Goal: Task Accomplishment & Management: Use online tool/utility

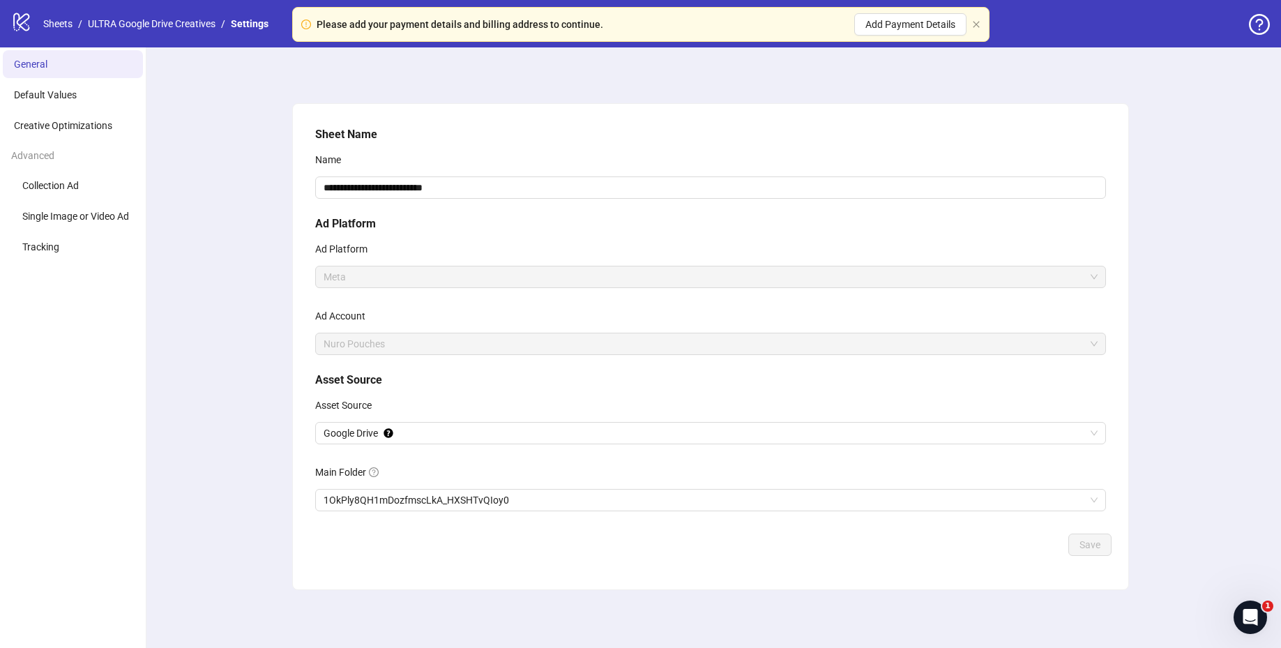
click at [646, 82] on div "**********" at bounding box center [710, 347] width 1142 height 601
click at [167, 24] on link "ULTRA Google Drive Creatives" at bounding box center [151, 23] width 133 height 15
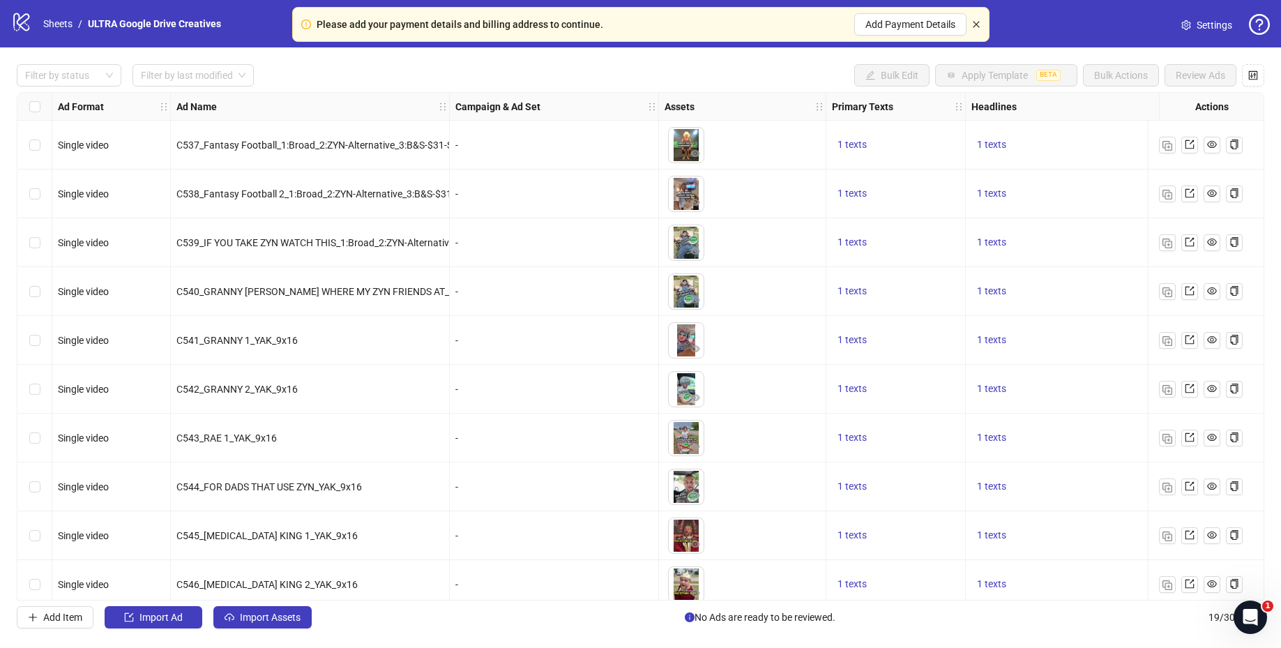
click at [975, 25] on icon "close" at bounding box center [976, 24] width 6 height 6
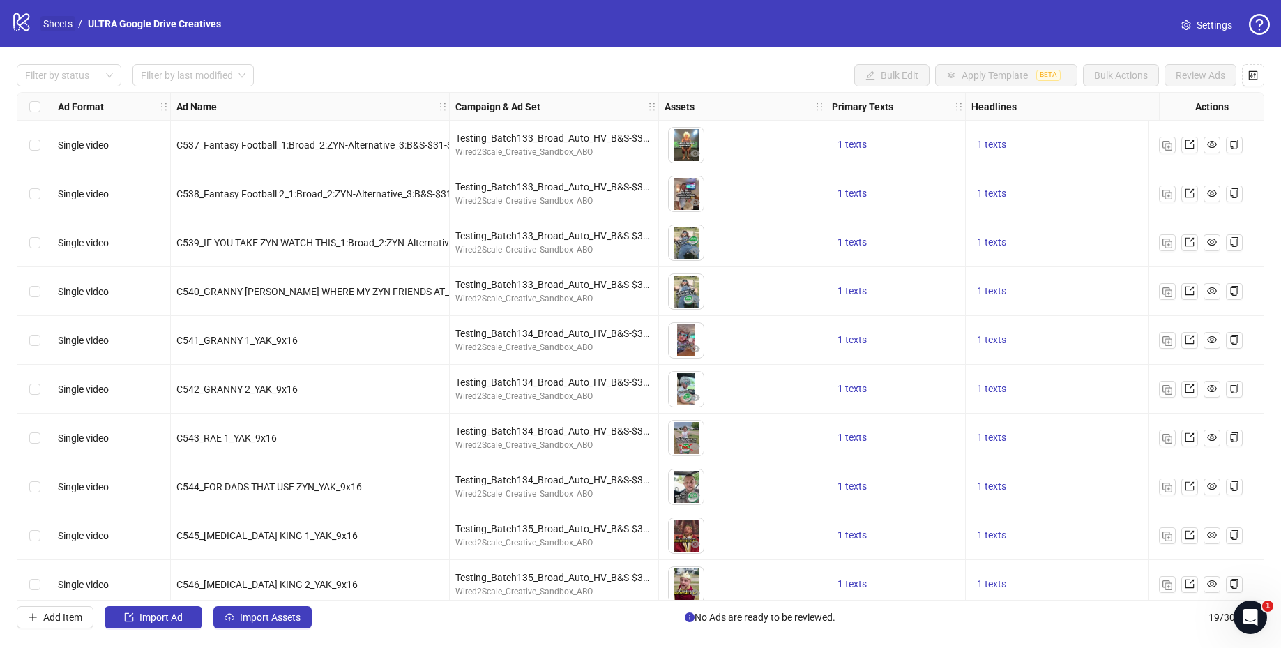
click at [48, 23] on link "Sheets" at bounding box center [57, 23] width 35 height 15
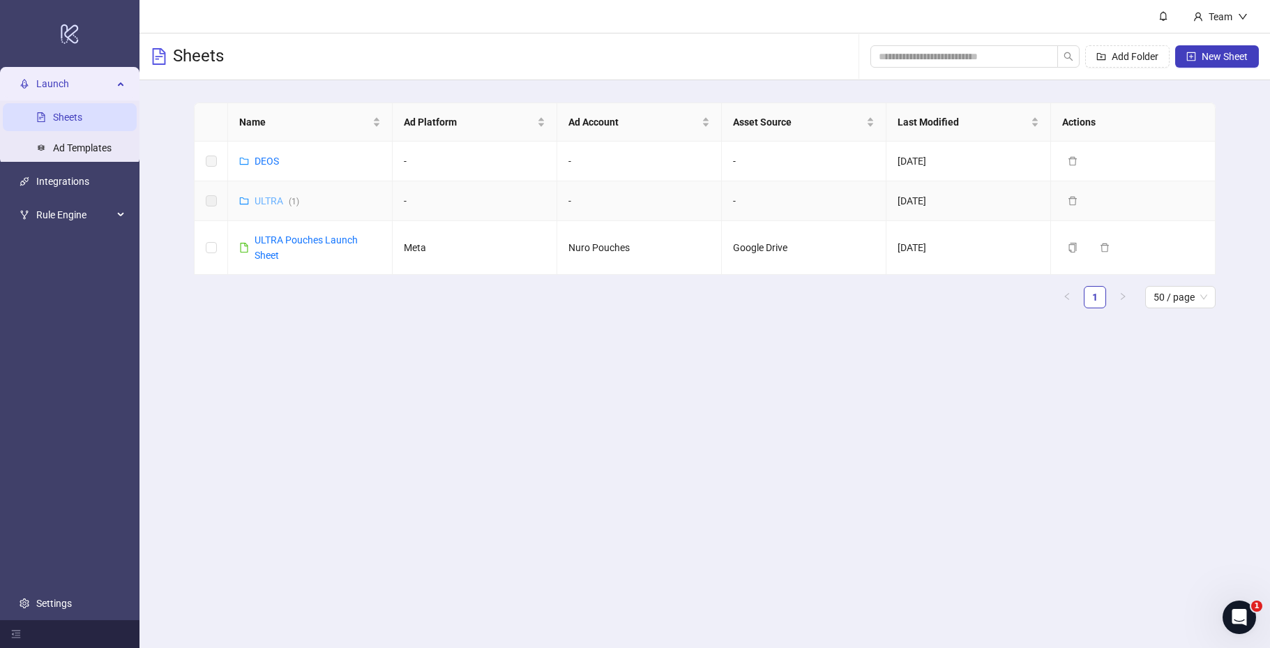
click at [275, 204] on link "ULTRA ( 1 )" at bounding box center [277, 200] width 45 height 11
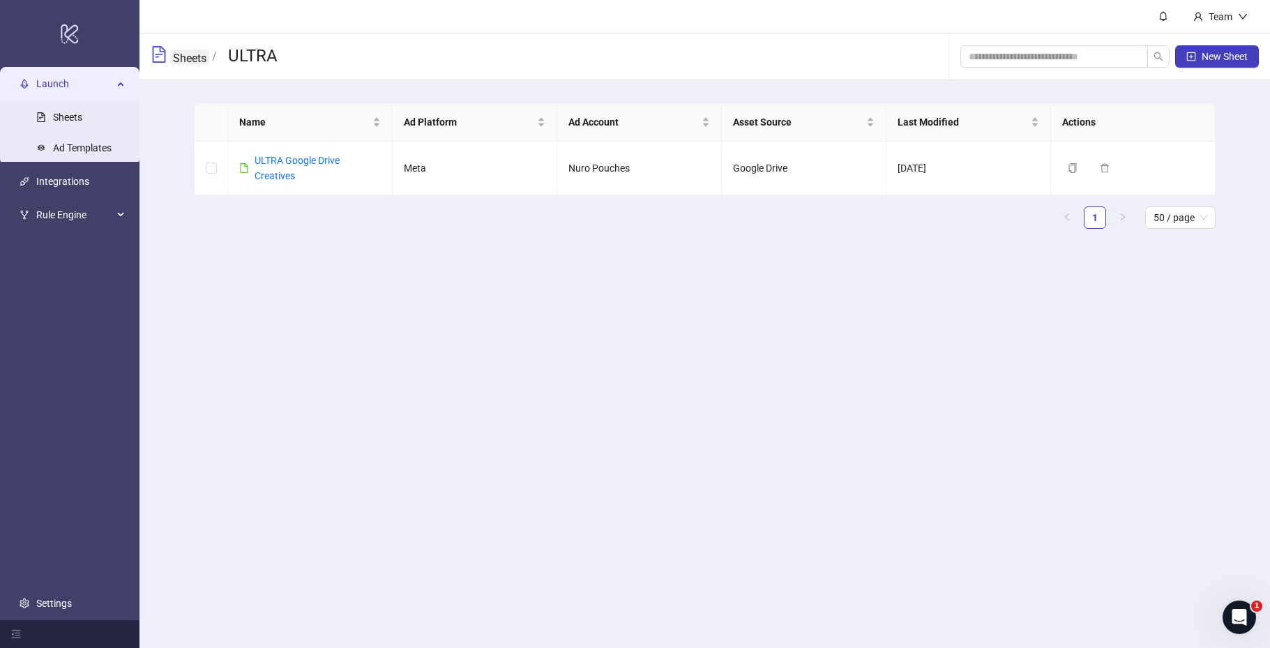
click at [196, 61] on link "Sheets" at bounding box center [189, 57] width 39 height 15
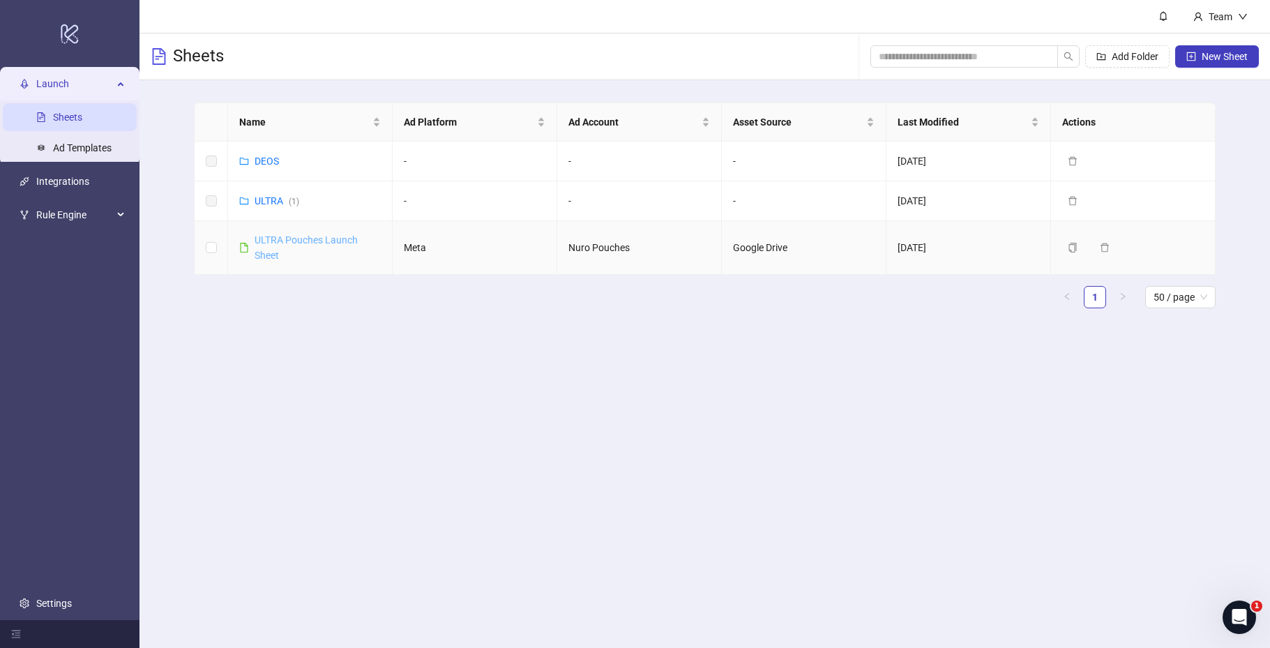
click at [287, 240] on link "ULTRA Pouches Launch Sheet" at bounding box center [306, 247] width 103 height 27
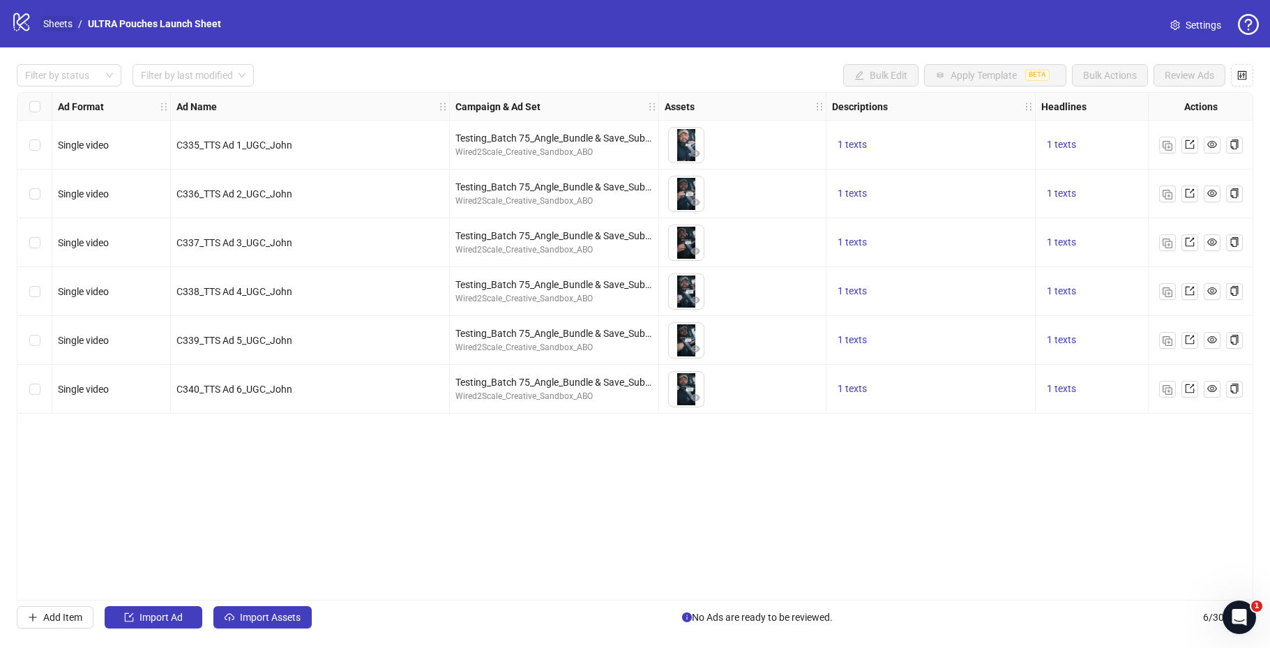
click at [53, 24] on link "Sheets" at bounding box center [57, 23] width 35 height 15
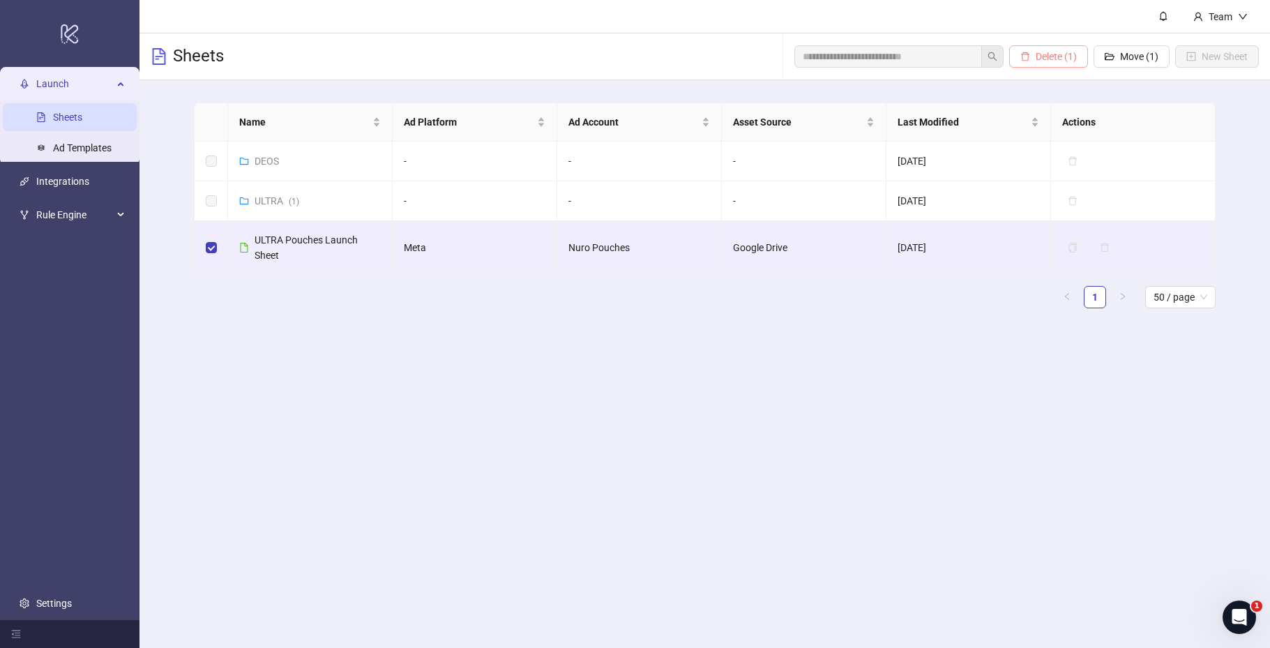
click at [1052, 61] on span "Delete (1)" at bounding box center [1056, 56] width 41 height 11
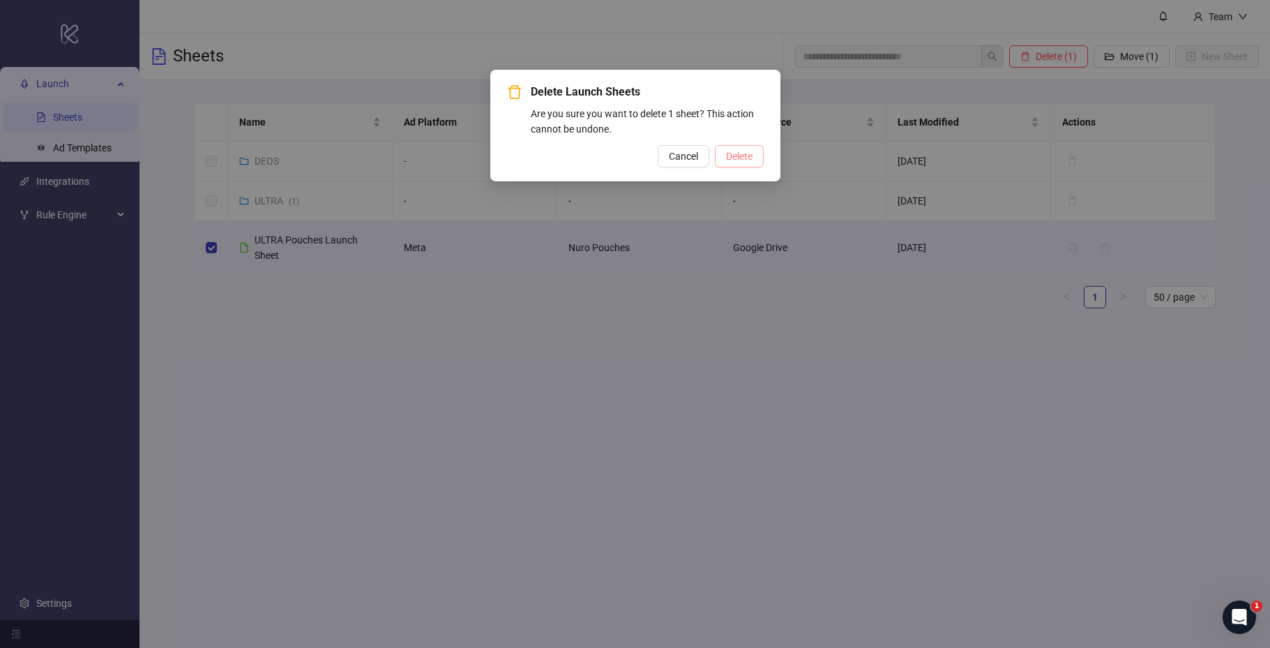
click at [720, 151] on button "Delete" at bounding box center [739, 156] width 49 height 22
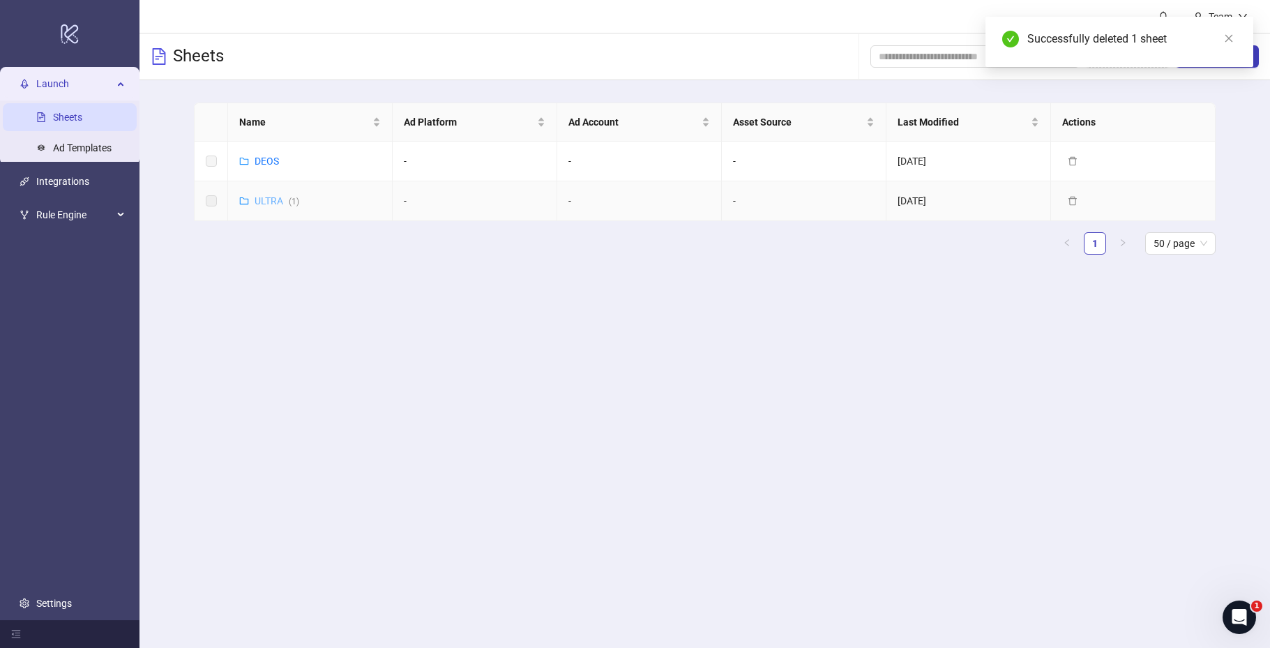
click at [259, 199] on link "ULTRA ( 1 )" at bounding box center [277, 200] width 45 height 11
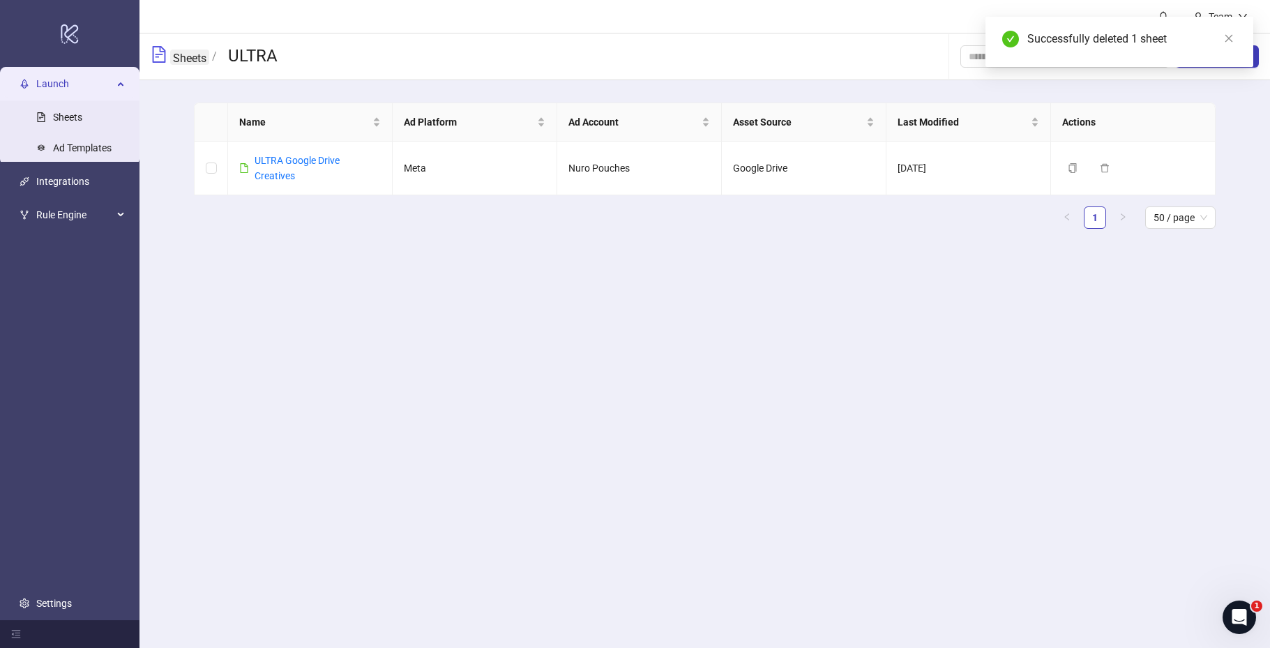
click at [190, 59] on link "Sheets" at bounding box center [189, 57] width 39 height 15
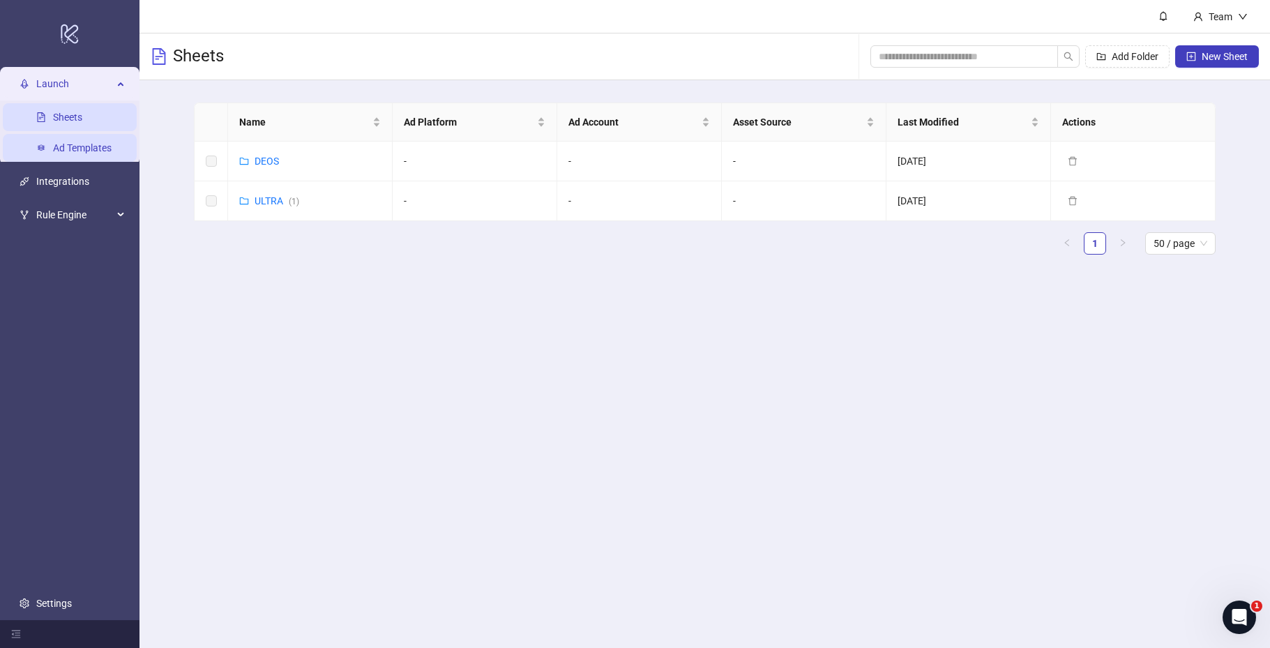
click at [74, 142] on link "Ad Templates" at bounding box center [82, 147] width 59 height 11
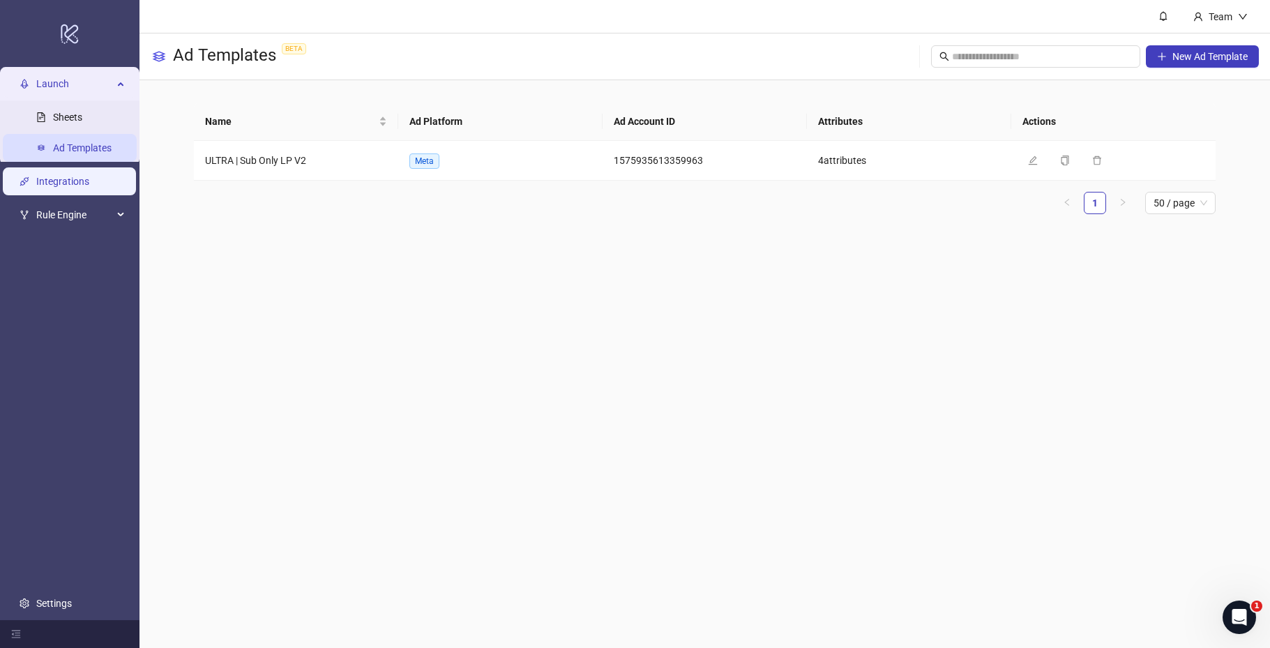
click at [80, 180] on link "Integrations" at bounding box center [62, 181] width 53 height 11
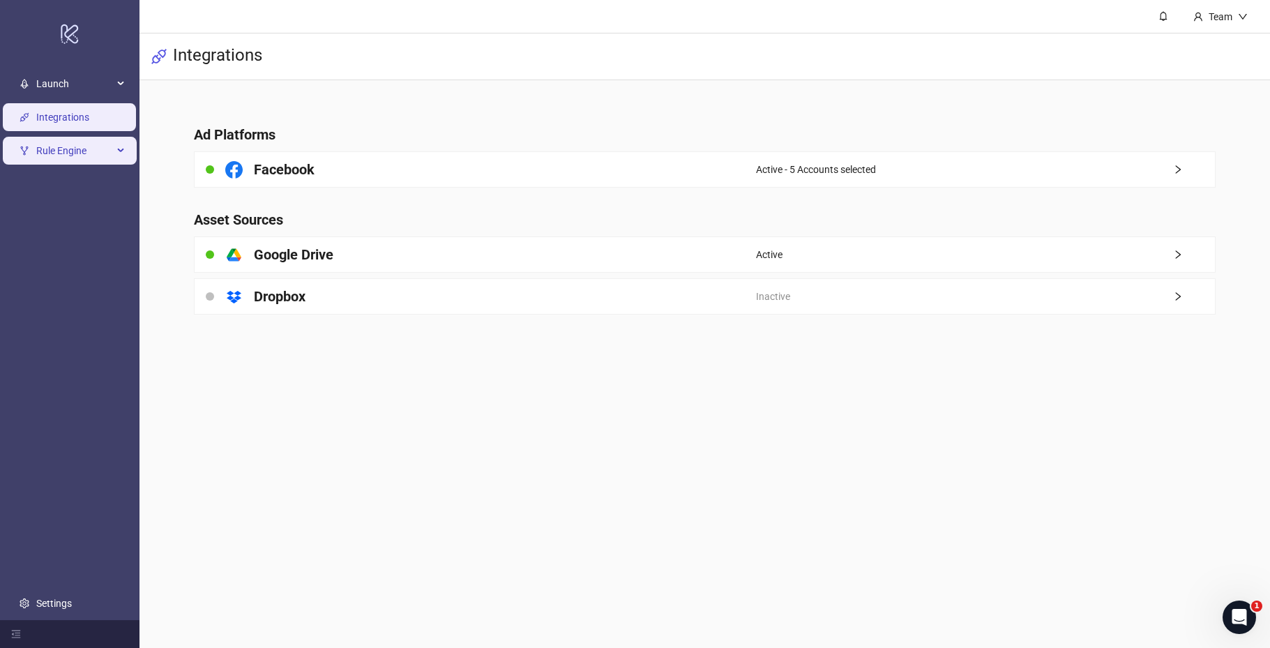
click at [102, 149] on span "Rule Engine" at bounding box center [74, 151] width 77 height 28
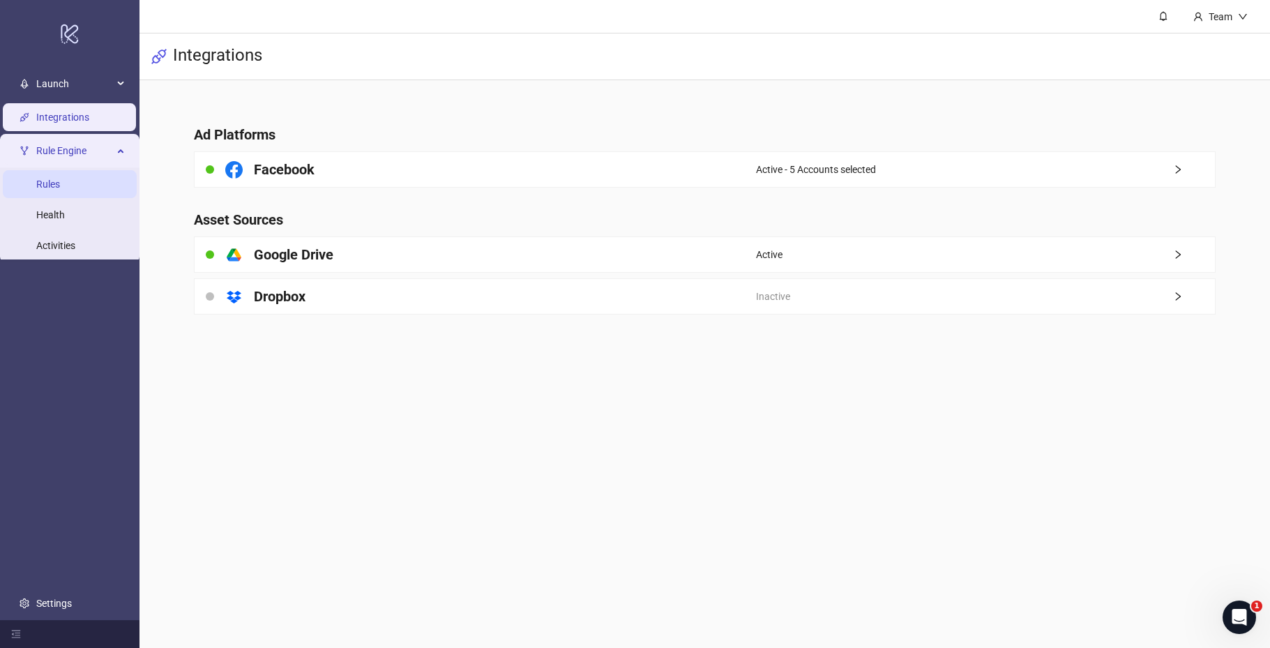
click at [60, 186] on link "Rules" at bounding box center [48, 184] width 24 height 11
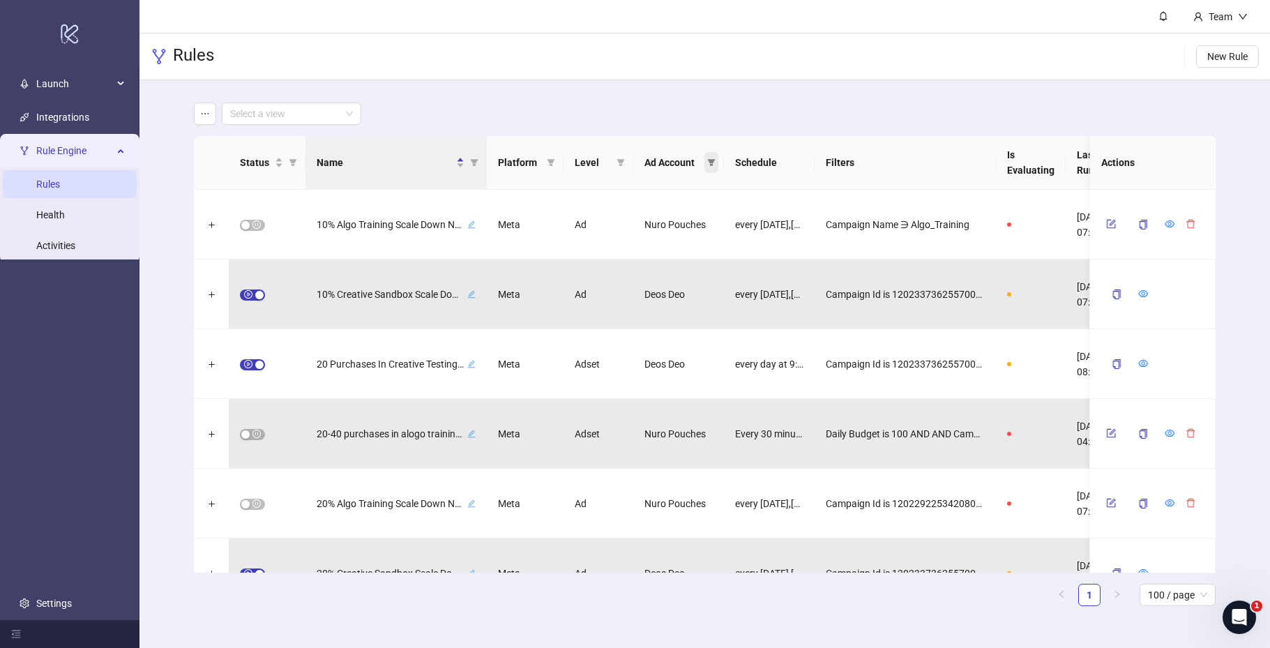
click at [712, 162] on icon "filter" at bounding box center [712, 162] width 8 height 7
click at [701, 271] on span "OK" at bounding box center [700, 274] width 13 height 11
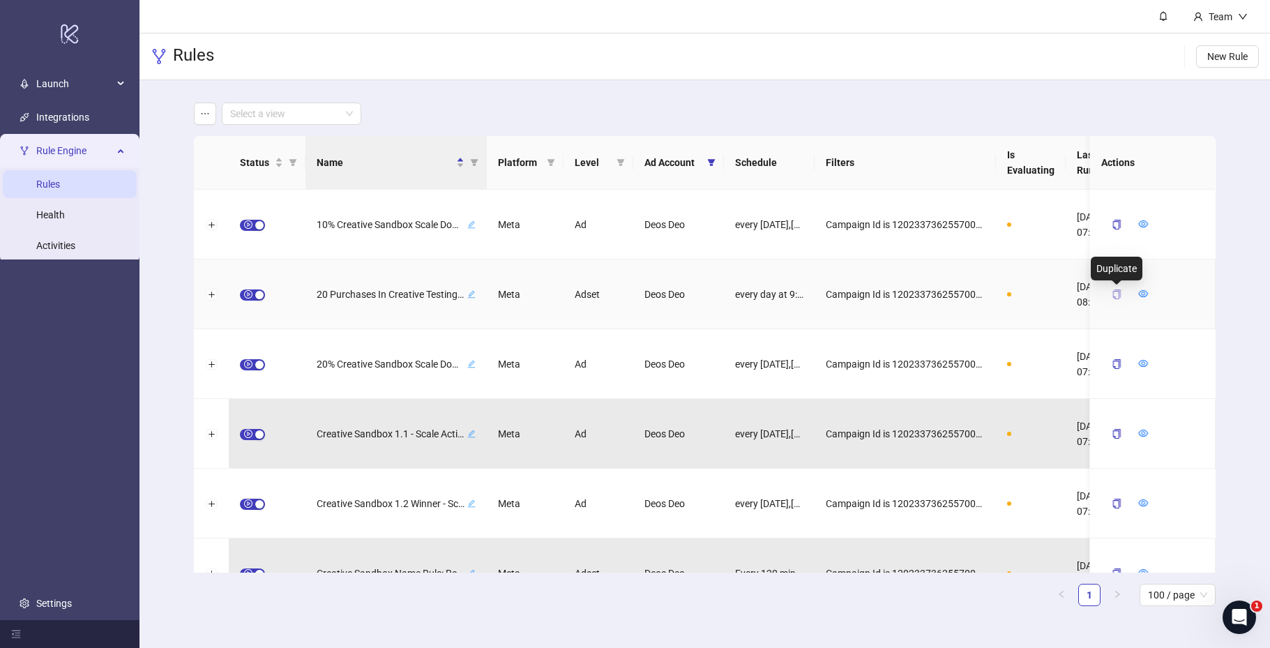
click at [1115, 294] on icon "copy" at bounding box center [1117, 294] width 10 height 10
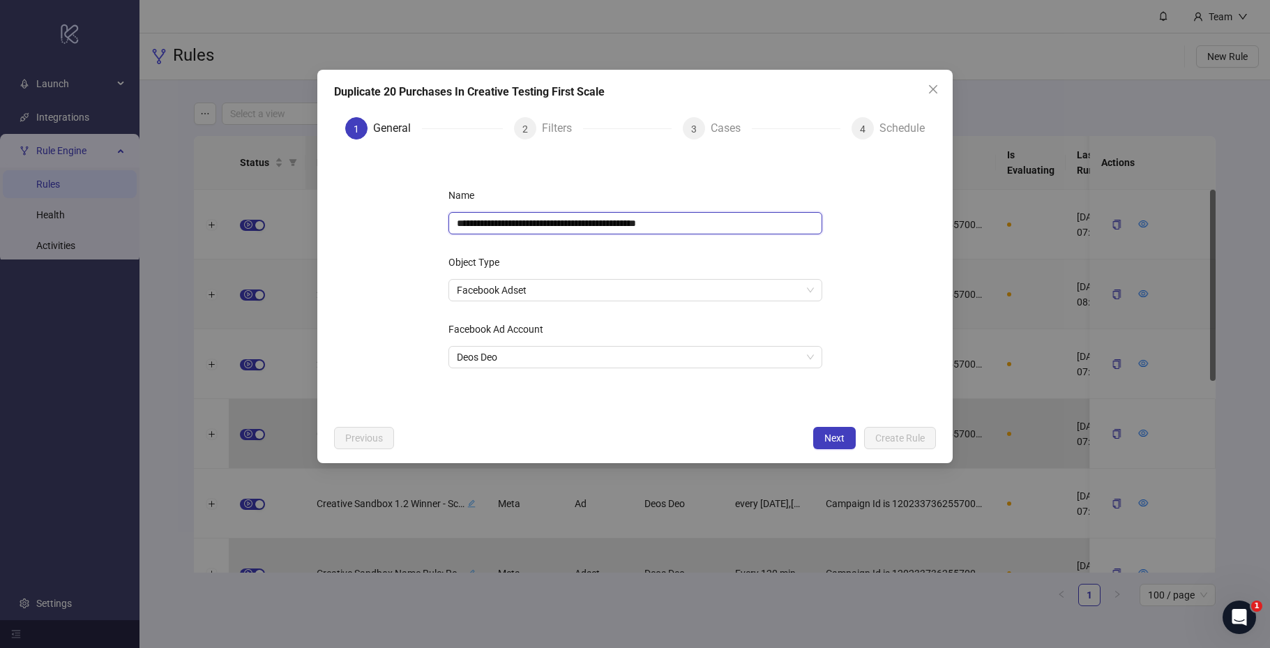
drag, startPoint x: 644, startPoint y: 225, endPoint x: 432, endPoint y: 219, distance: 212.1
click at [432, 219] on div "**********" at bounding box center [635, 285] width 418 height 246
drag, startPoint x: 870, startPoint y: 267, endPoint x: 871, endPoint y: 281, distance: 14.0
click at [870, 267] on form "**********" at bounding box center [635, 285] width 602 height 268
click at [819, 439] on button "Next" at bounding box center [834, 438] width 43 height 22
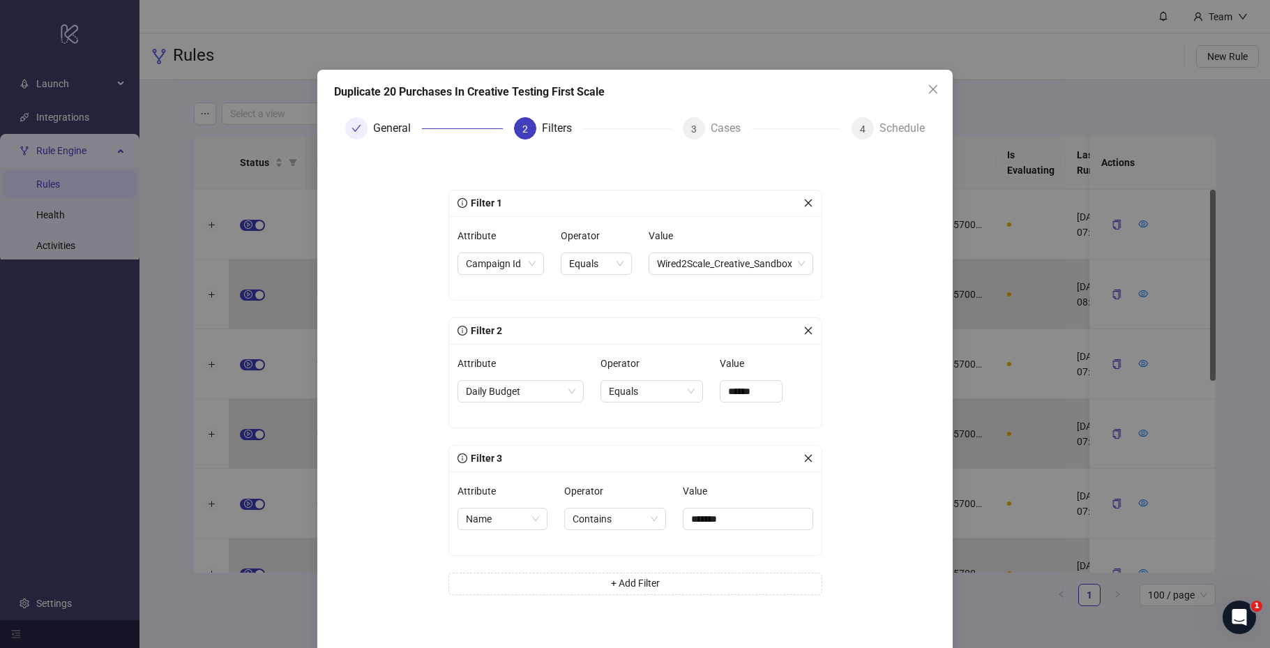
scroll to position [59, 0]
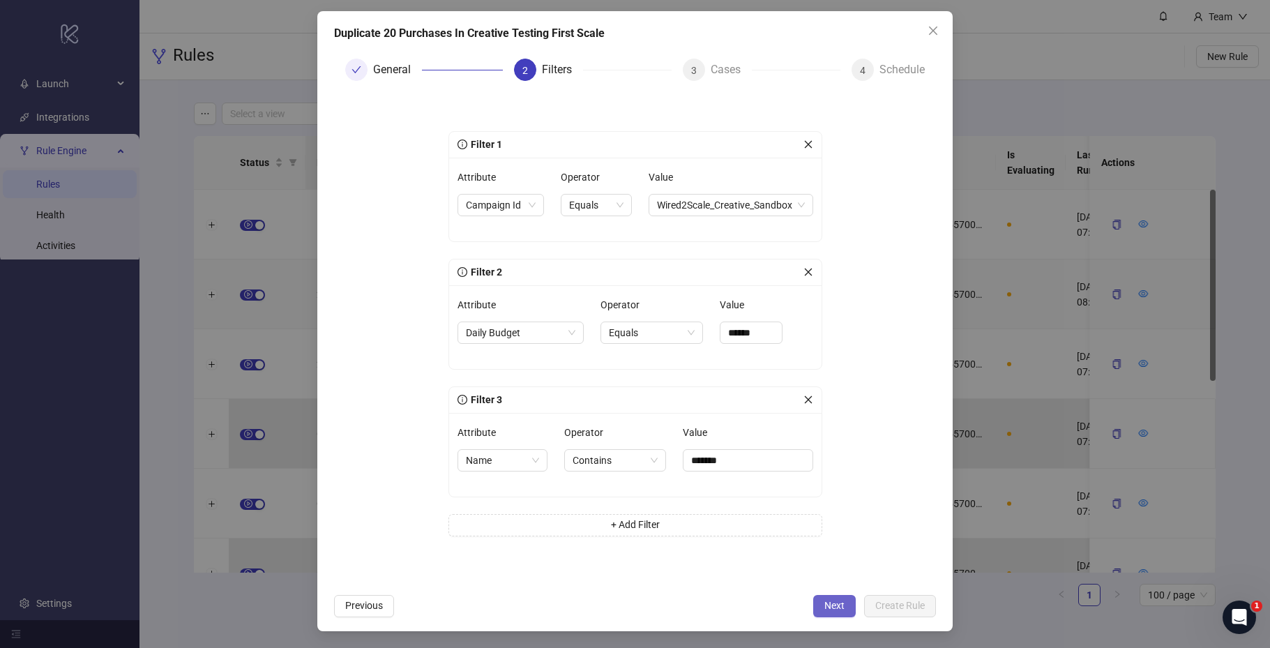
click at [840, 605] on span "Next" at bounding box center [834, 605] width 20 height 11
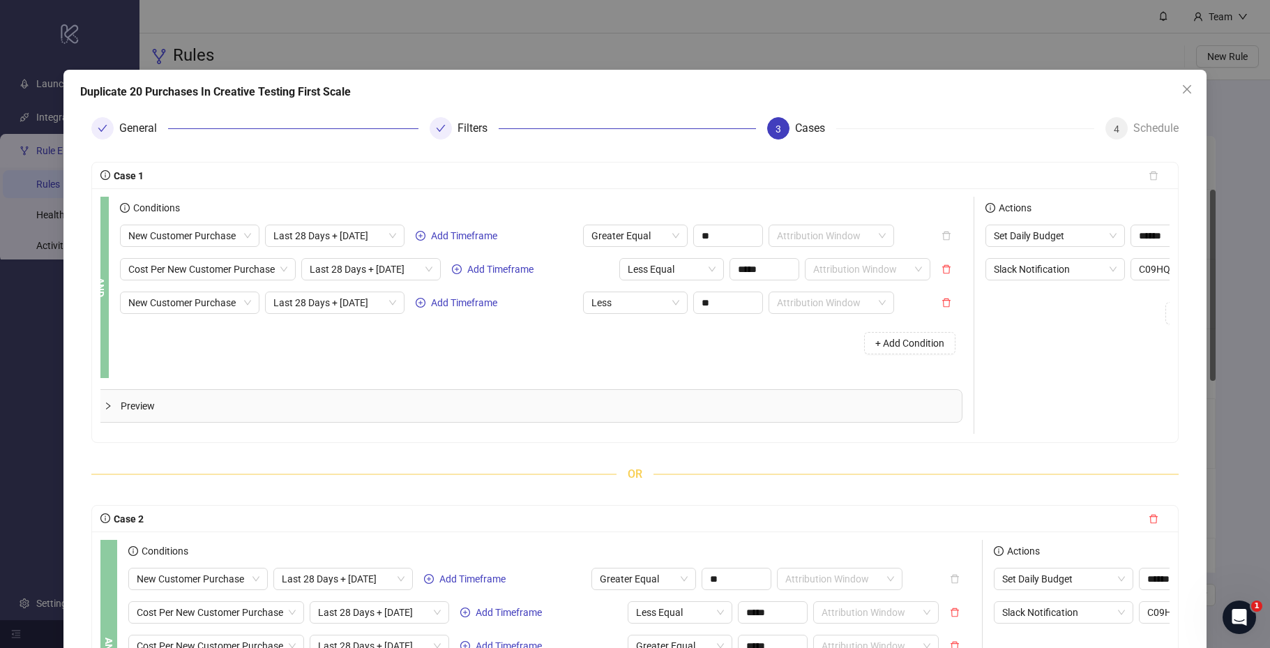
scroll to position [0, 0]
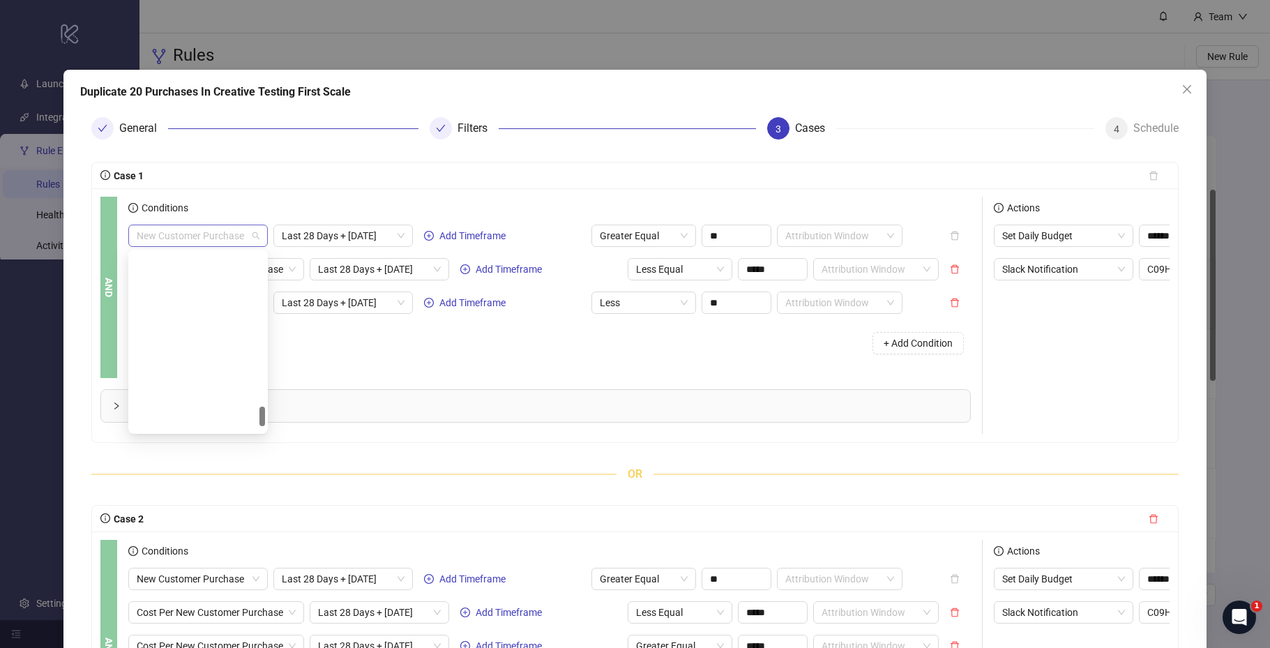
click at [243, 232] on span "New Customer Purchase" at bounding box center [198, 235] width 123 height 21
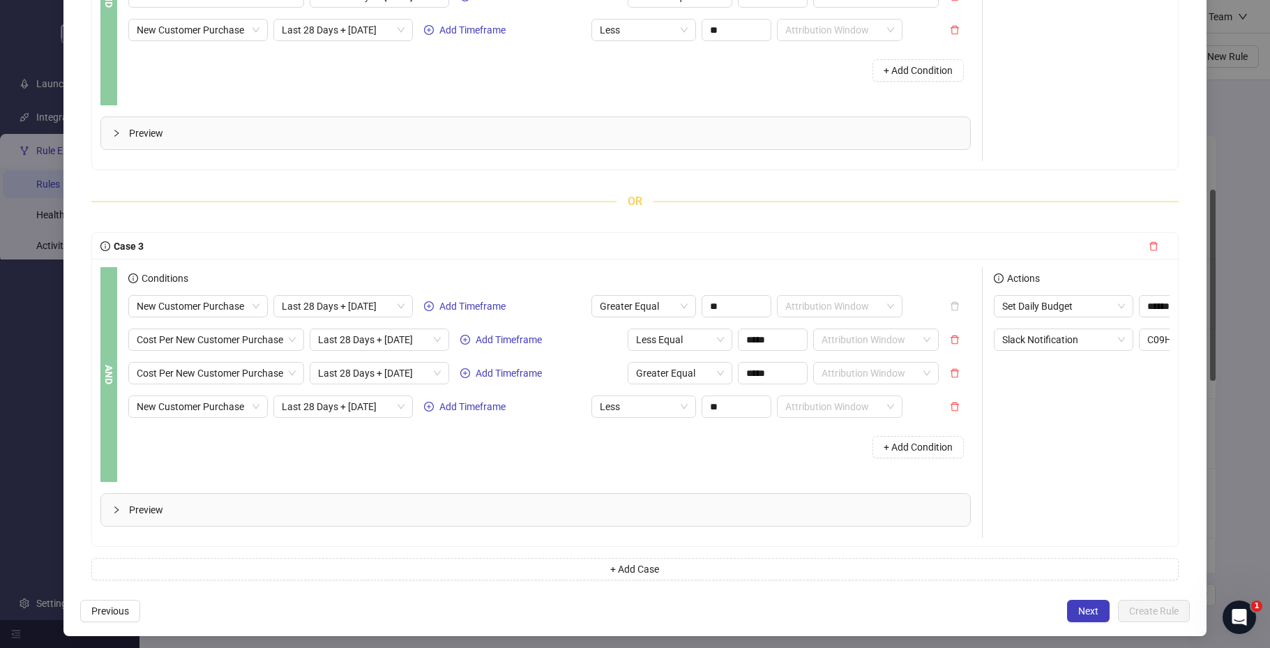
scroll to position [654, 0]
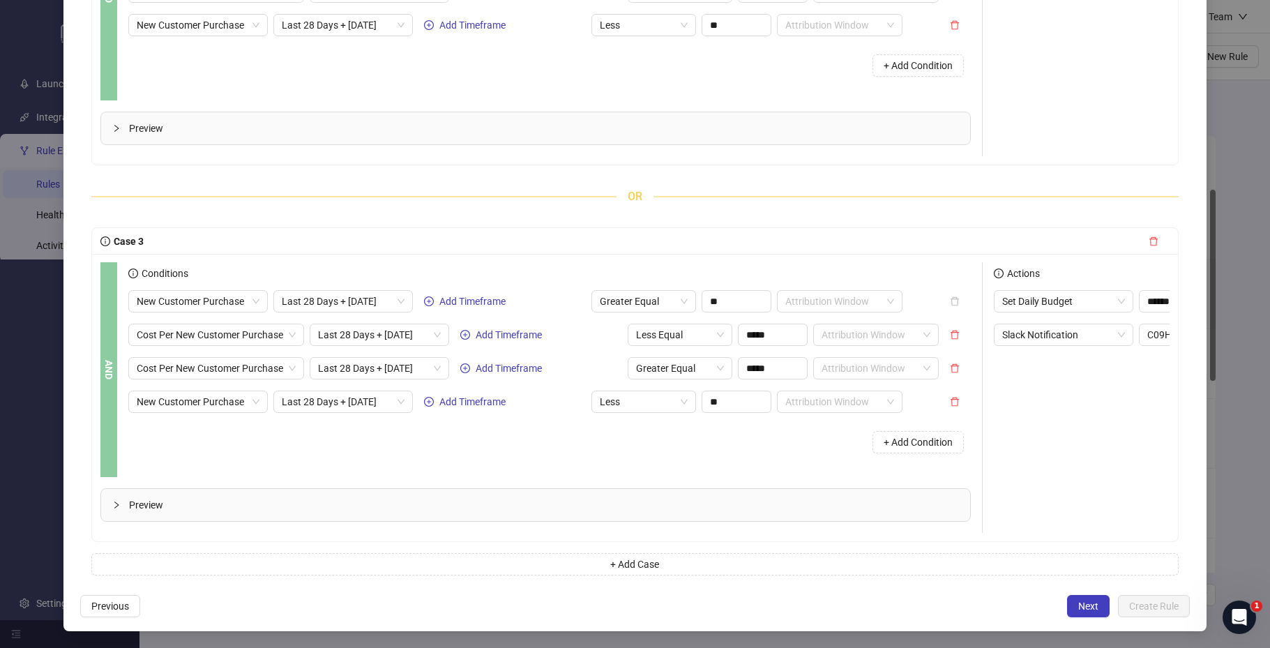
click at [1097, 605] on span "Next" at bounding box center [1088, 606] width 20 height 11
